Goal: Task Accomplishment & Management: Use online tool/utility

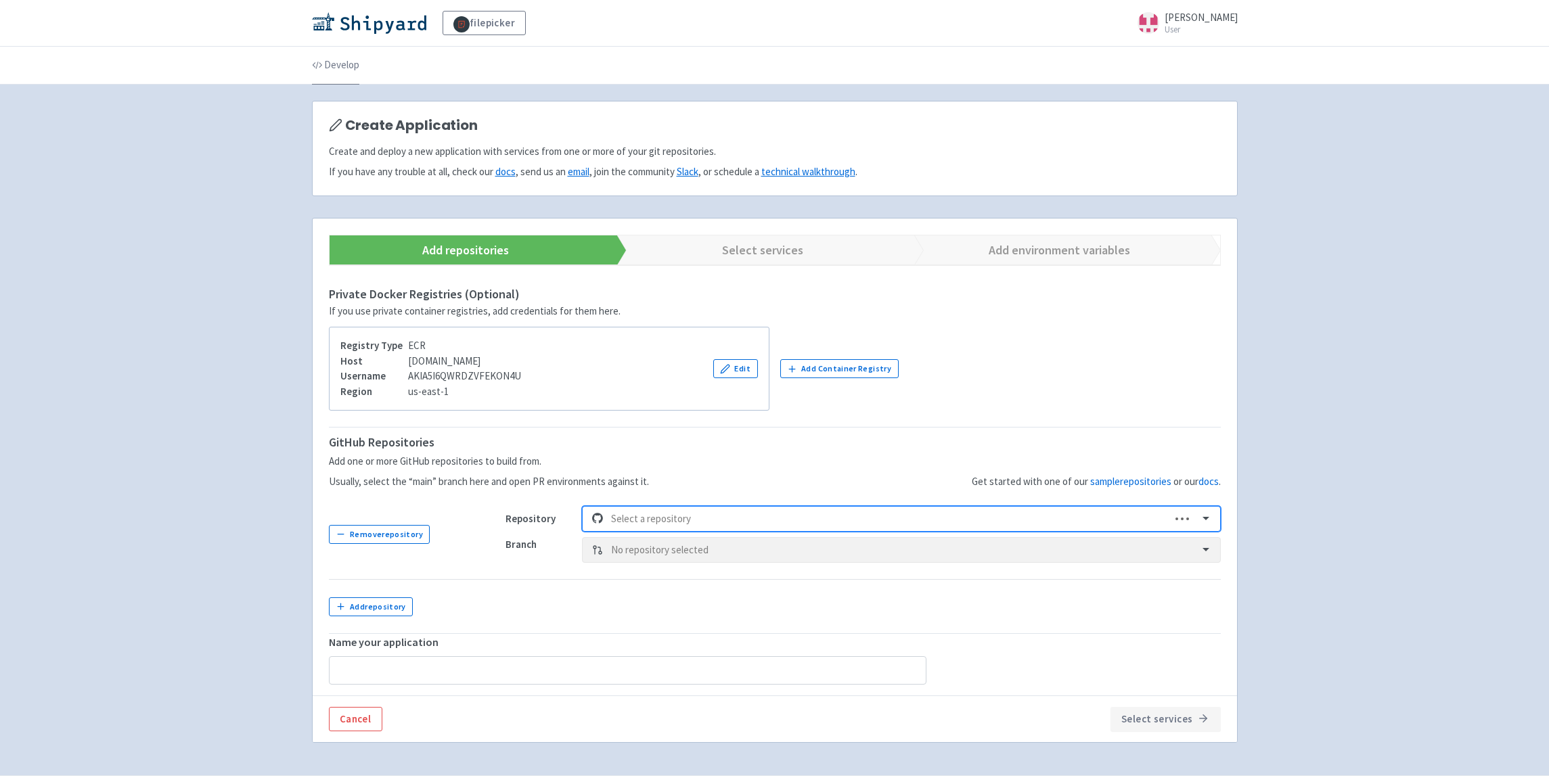
click at [332, 63] on link "Develop" at bounding box center [336, 65] width 47 height 38
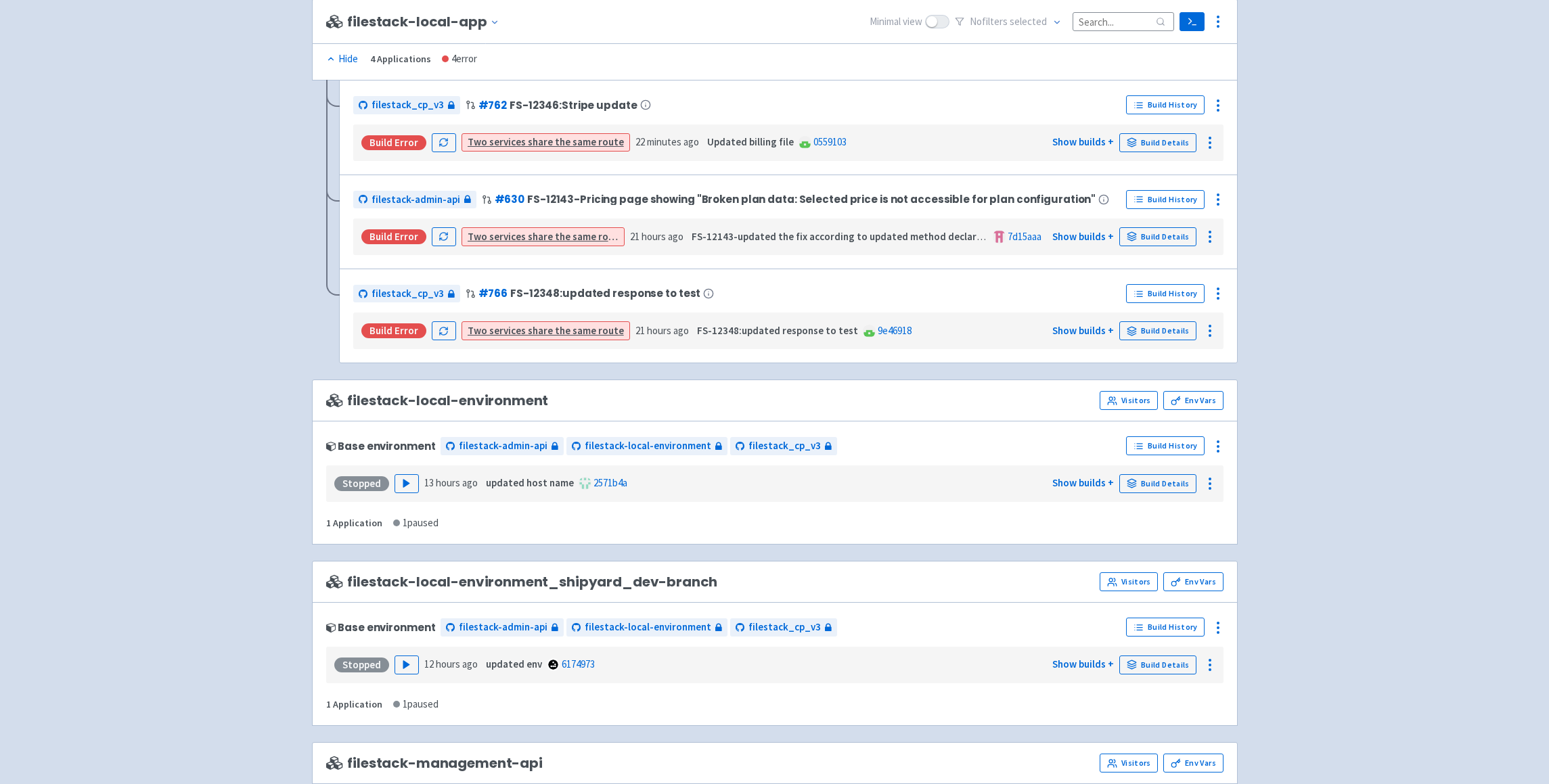
scroll to position [1122, 0]
click at [393, 491] on div "Stopped Play 13 hours ago updated host name 2571b4a Show builds + Build Details" at bounding box center [775, 482] width 887 height 26
click at [408, 479] on icon "button" at bounding box center [406, 481] width 10 height 10
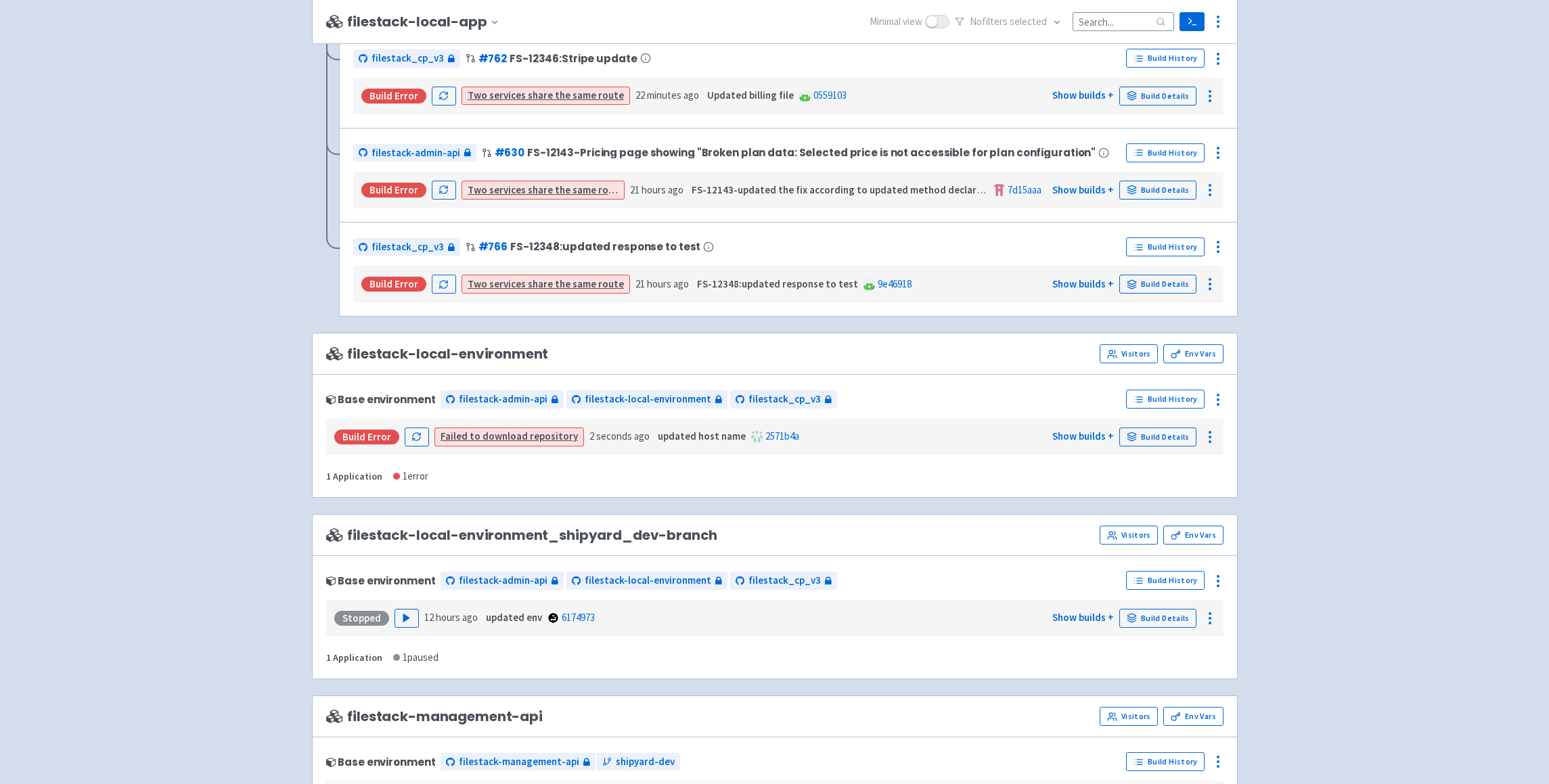
scroll to position [1184, 0]
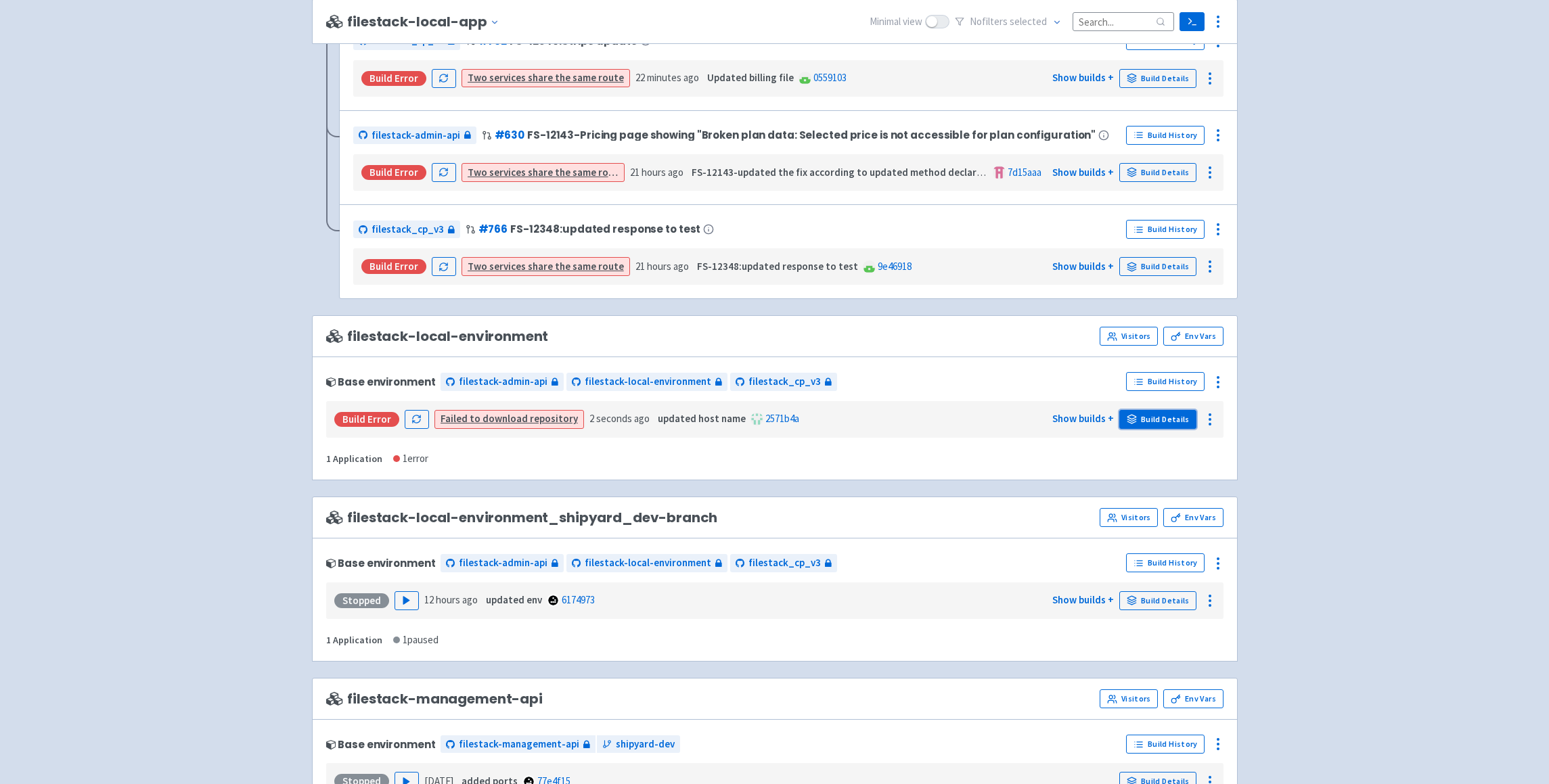
click at [1156, 421] on link "Build Details" at bounding box center [1158, 419] width 78 height 19
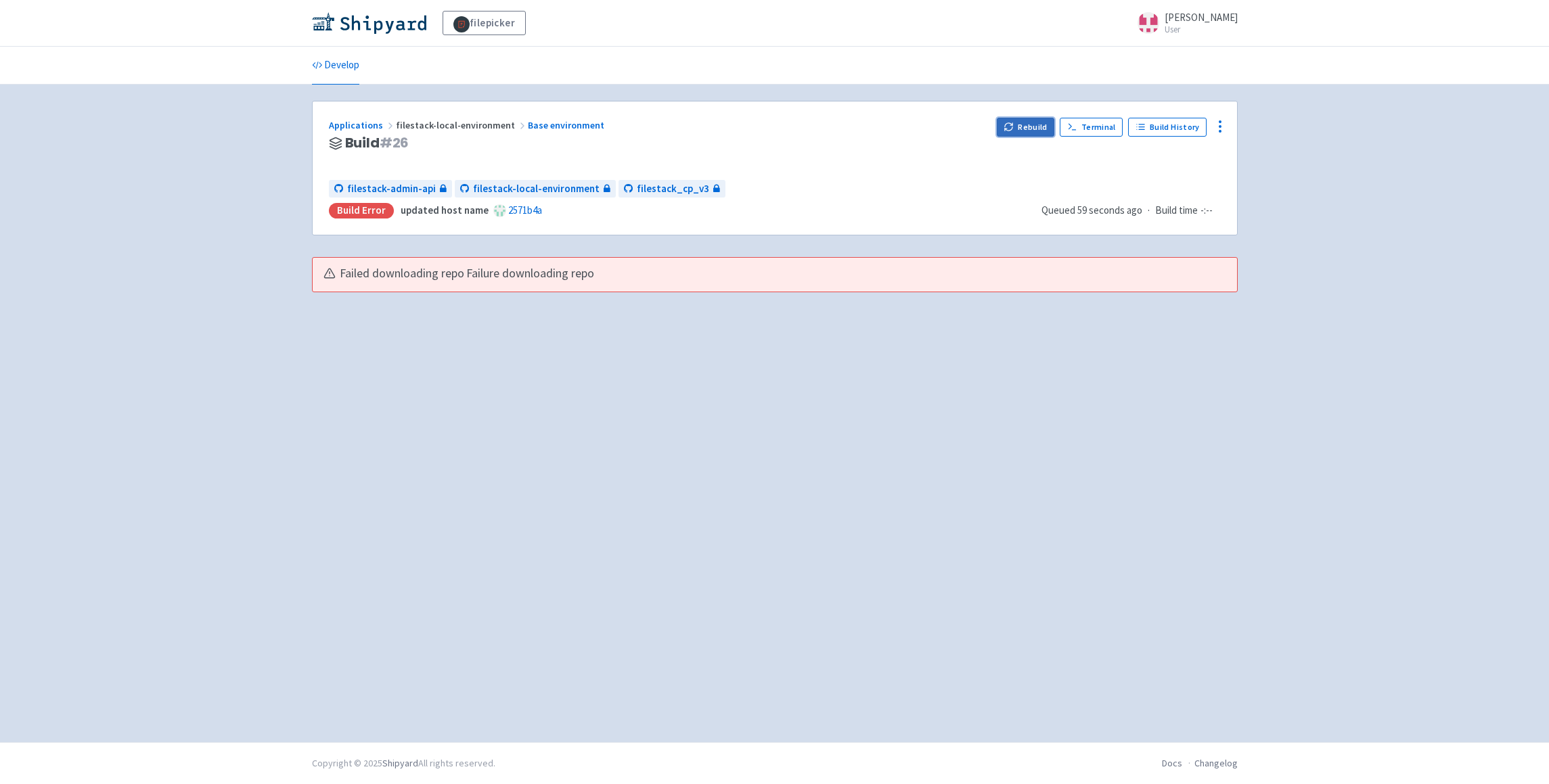
click at [1014, 130] on icon "button" at bounding box center [1008, 126] width 10 height 10
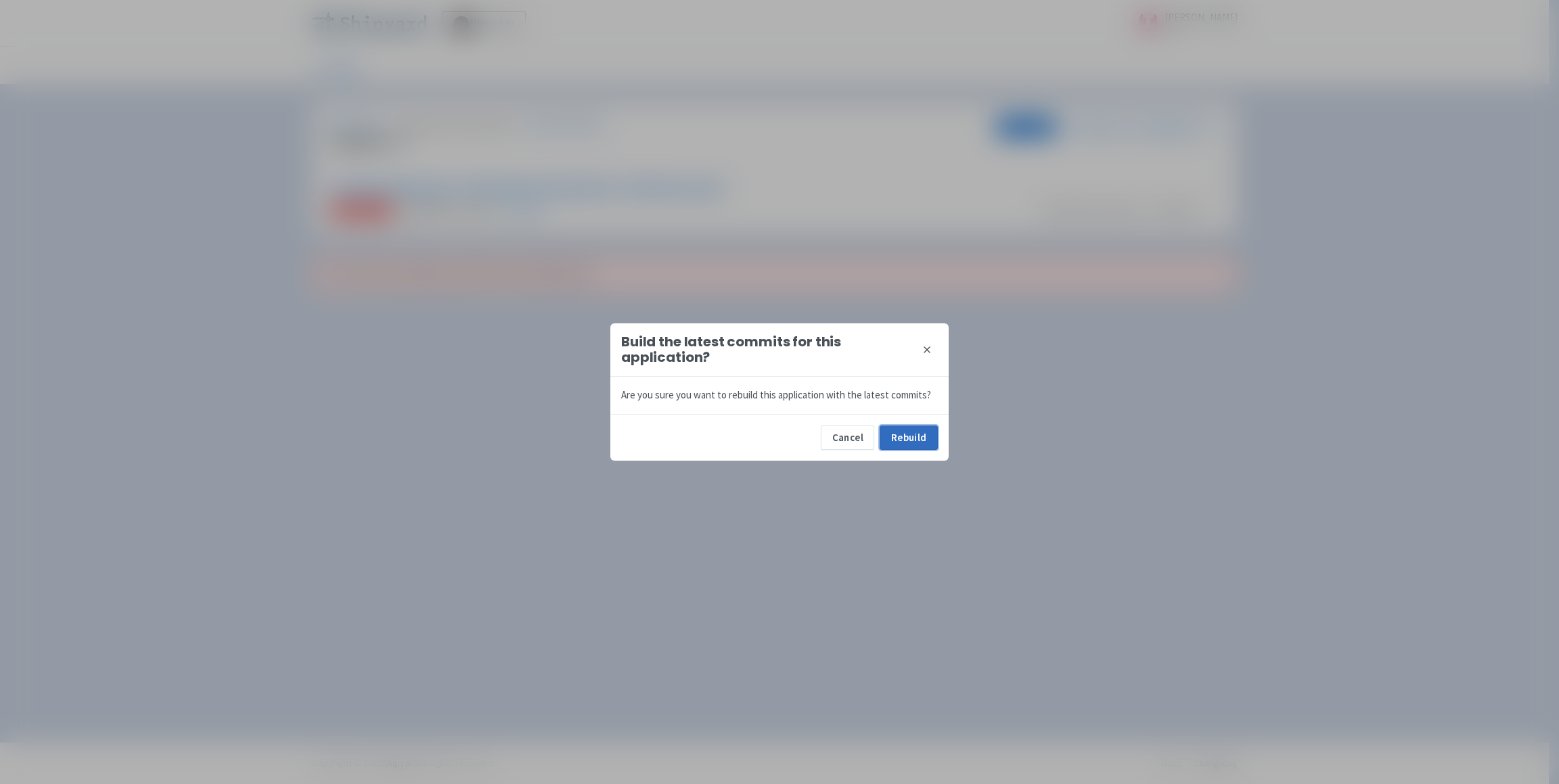
click at [934, 432] on button "Rebuild" at bounding box center [908, 438] width 58 height 24
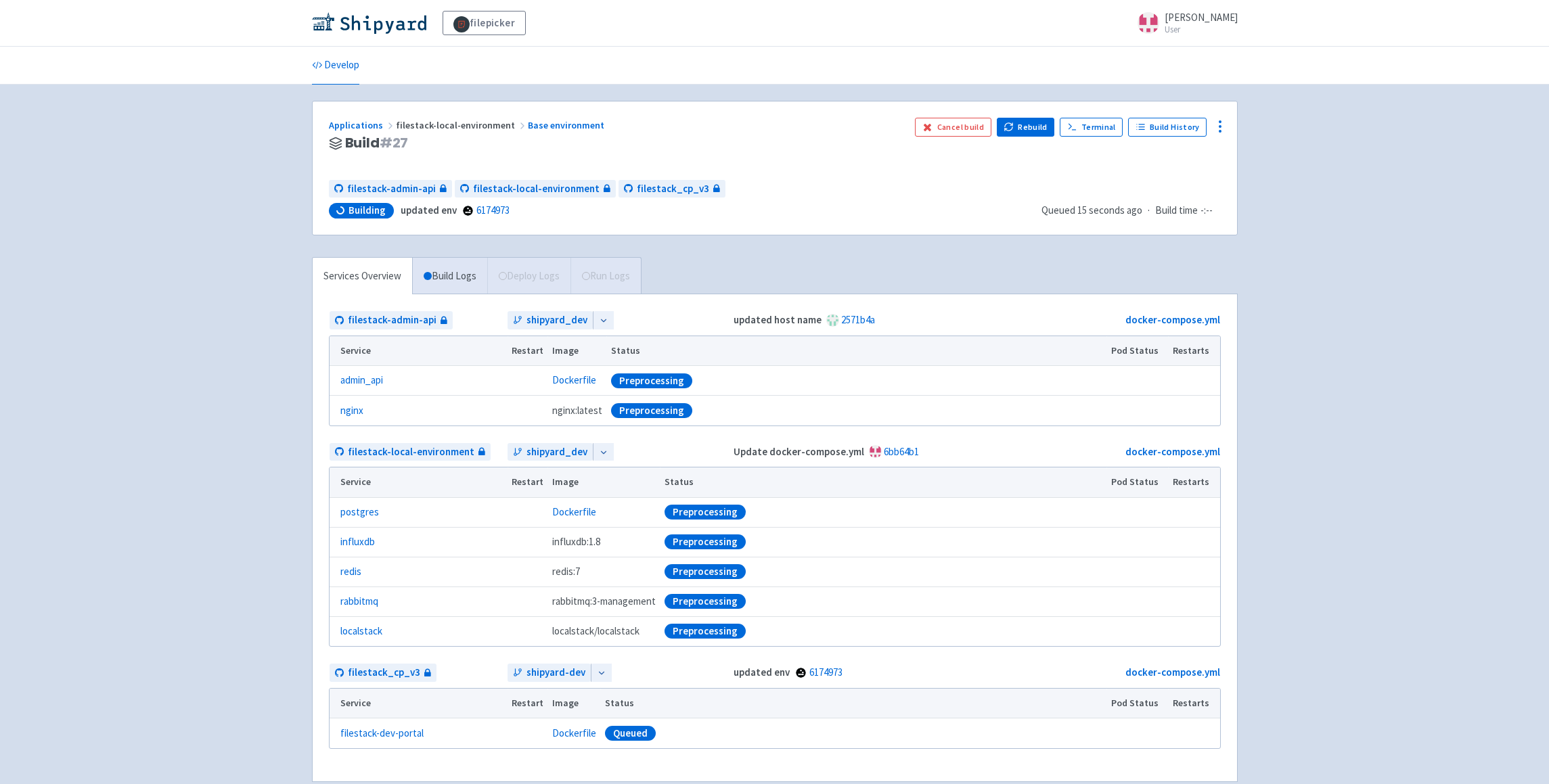
click at [1377, 272] on div "filepicker selwin-sangha User Profile Sign out Develop" at bounding box center [774, 407] width 1549 height 815
click at [233, 260] on div "filepicker selwin-sangha User Profile Sign out Develop" at bounding box center [774, 407] width 1549 height 815
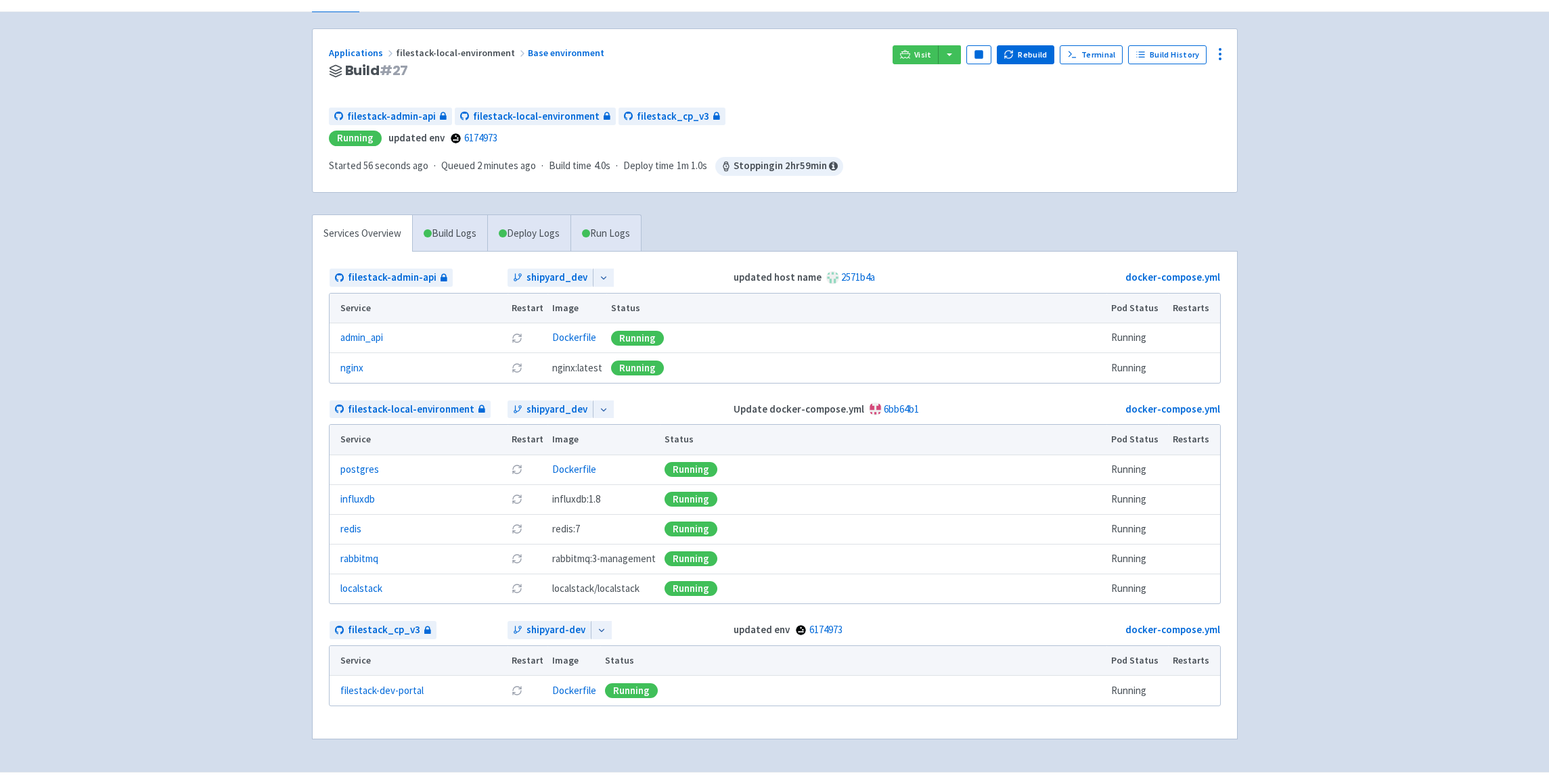
click at [968, 59] on div "Visit Pause Rebuild Terminal Build History" at bounding box center [1056, 71] width 327 height 51
click at [957, 57] on button "button" at bounding box center [949, 54] width 23 height 19
